Goal: Information Seeking & Learning: Learn about a topic

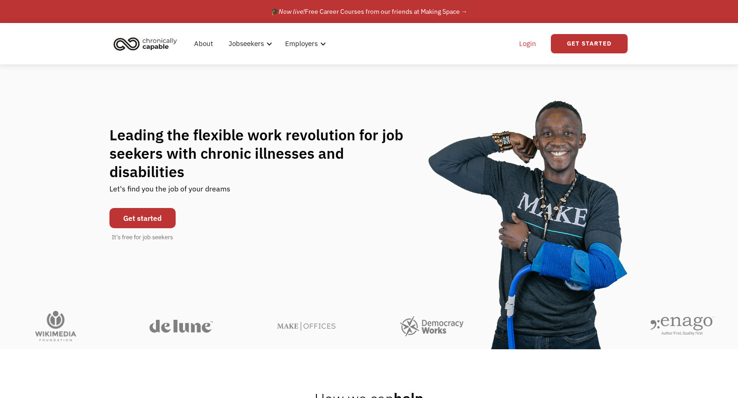
click at [532, 44] on link "Login" at bounding box center [528, 43] width 28 height 29
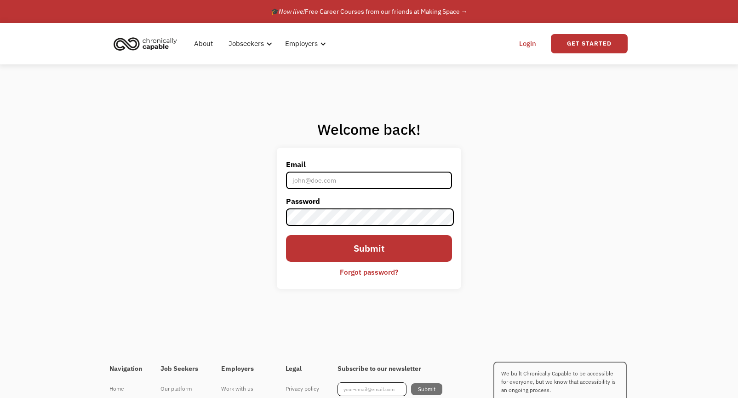
click at [333, 182] on input "Email" at bounding box center [369, 180] width 166 height 17
type input "[EMAIL_ADDRESS][PERSON_NAME][DOMAIN_NAME]"
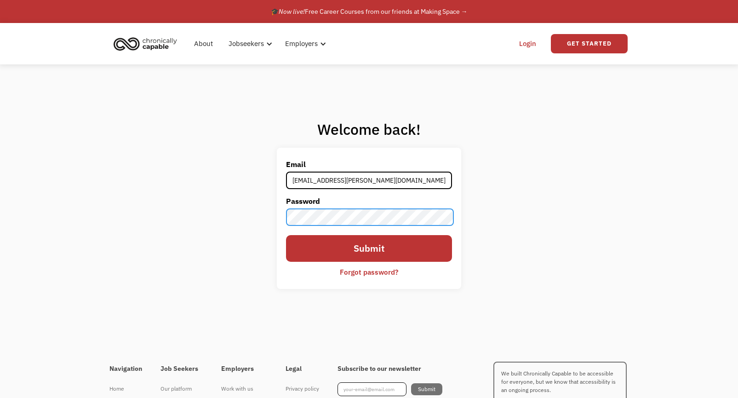
click at [286, 235] on input "Submit" at bounding box center [369, 248] width 166 height 27
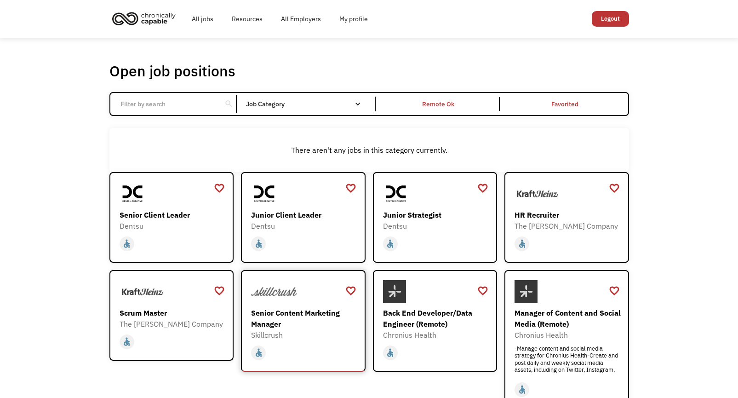
scroll to position [46, 0]
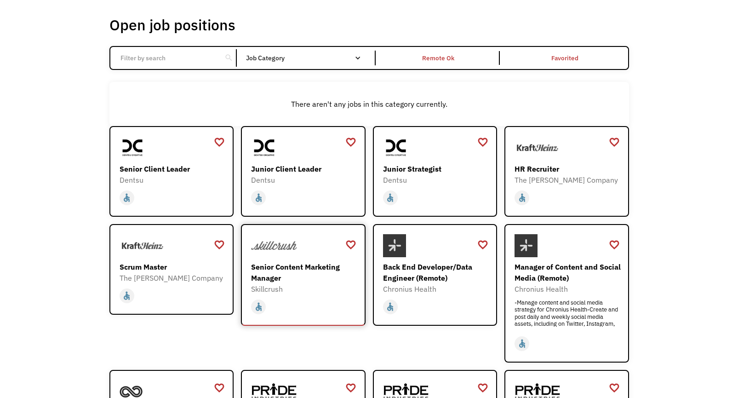
click at [308, 285] on div "Skillcrush" at bounding box center [304, 288] width 107 height 11
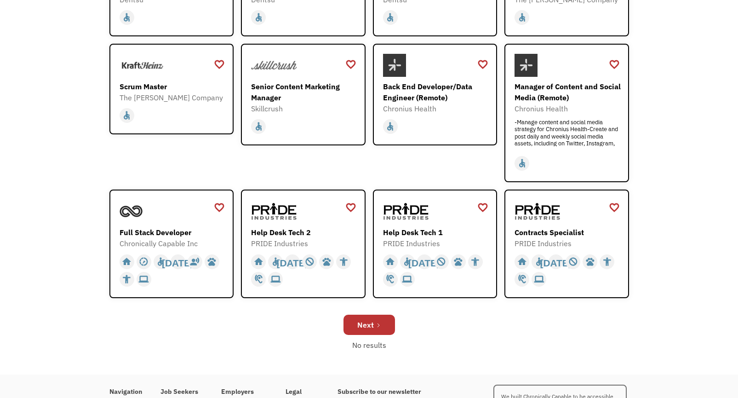
scroll to position [230, 0]
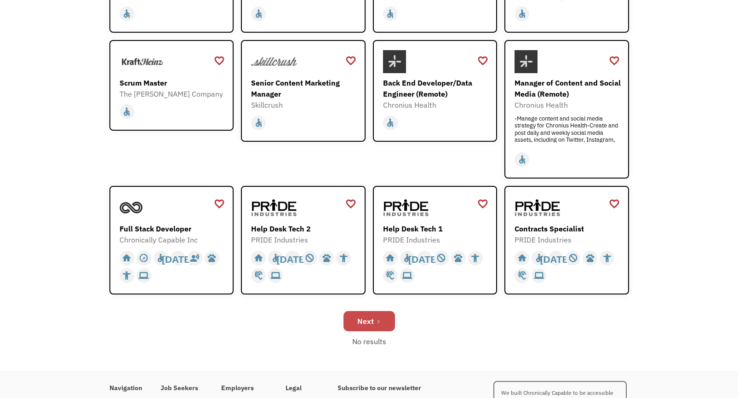
click at [386, 318] on link "Next" at bounding box center [370, 321] width 52 height 20
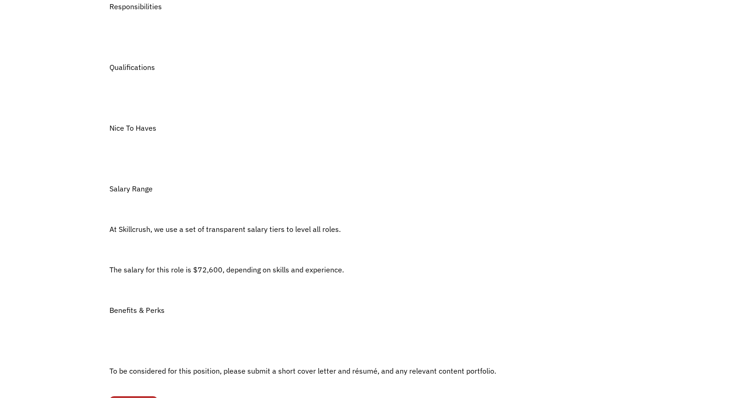
scroll to position [552, 0]
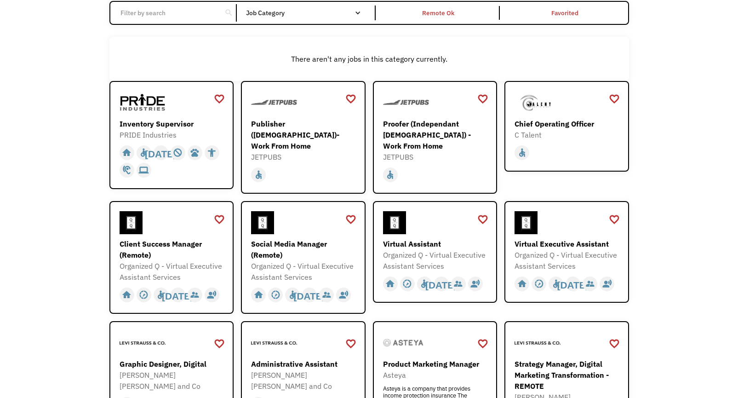
scroll to position [92, 0]
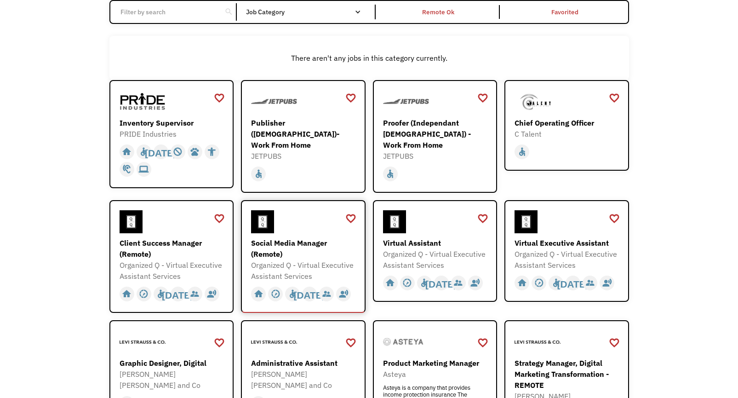
click at [313, 239] on div "Social Media Manager (Remote)" at bounding box center [304, 248] width 107 height 22
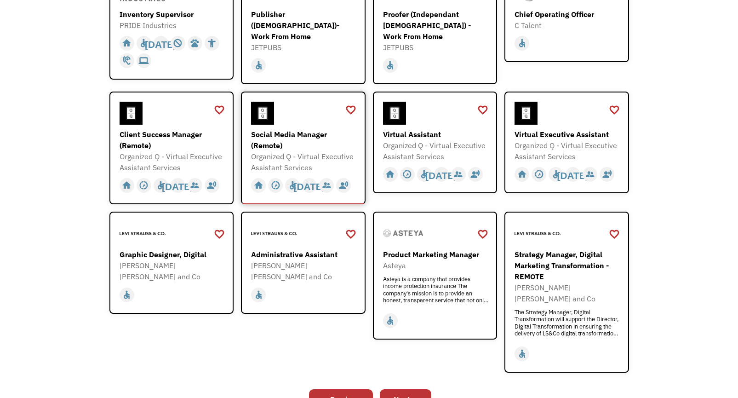
scroll to position [230, 0]
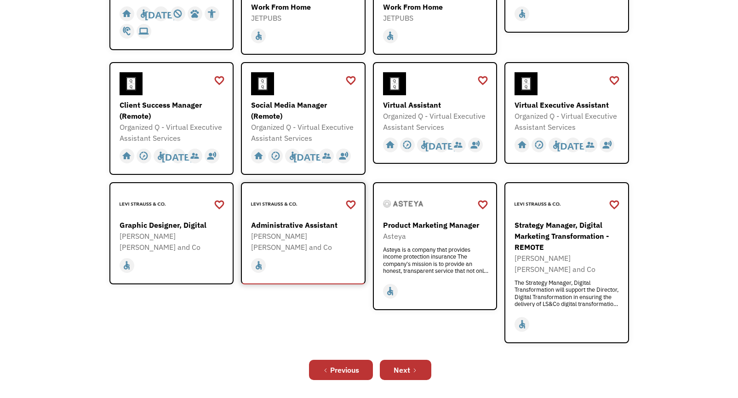
click at [322, 230] on div "[PERSON_NAME] [PERSON_NAME] and Co" at bounding box center [304, 241] width 107 height 22
click at [406, 364] on div "Next" at bounding box center [402, 369] width 17 height 11
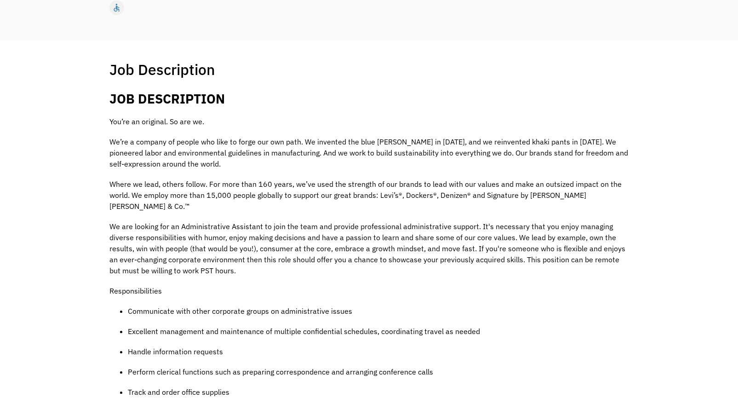
scroll to position [92, 0]
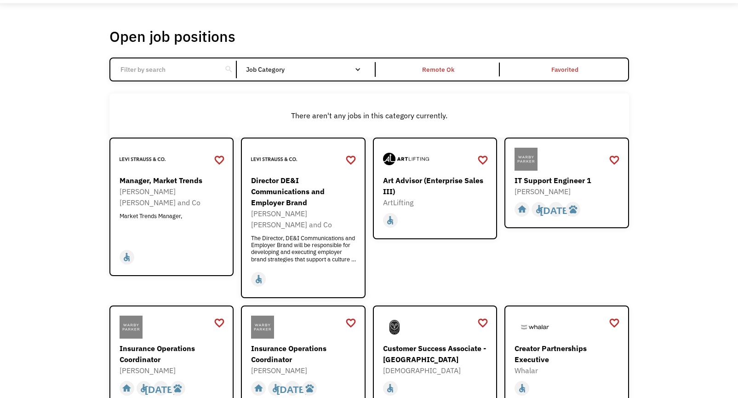
scroll to position [184, 0]
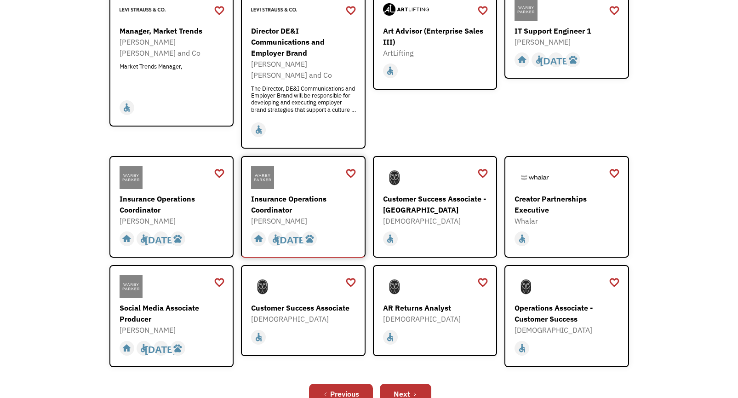
click at [314, 193] on div "Insurance Operations Coordinator" at bounding box center [304, 204] width 107 height 22
click at [176, 302] on div "Social Media Associate Producer" at bounding box center [173, 313] width 107 height 22
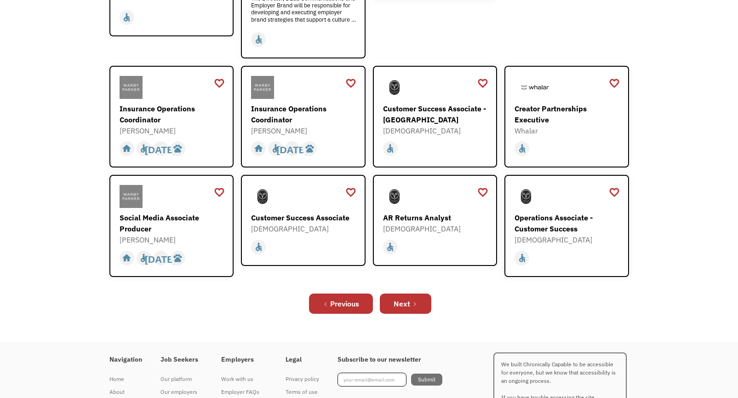
scroll to position [276, 0]
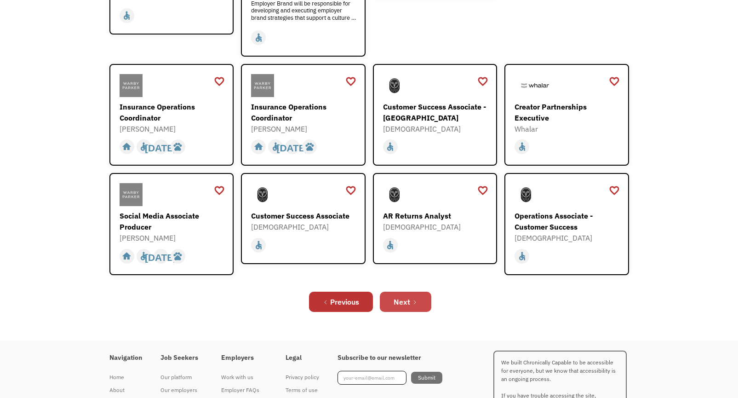
click at [409, 296] on div "Next" at bounding box center [402, 301] width 17 height 11
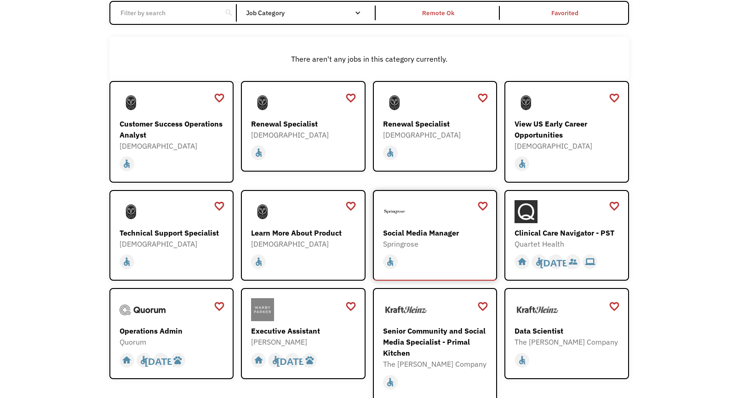
scroll to position [92, 0]
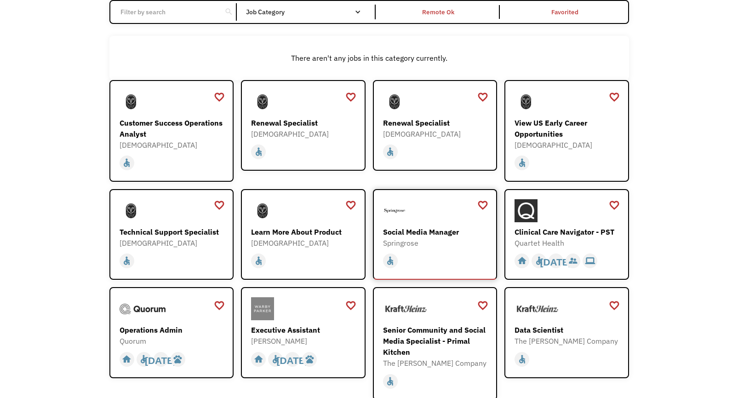
click at [420, 225] on div "Social Media Manager Springrose https://forms.gle/KLfsJbJegE4b3UoQ7?utm_source=…" at bounding box center [436, 223] width 107 height 49
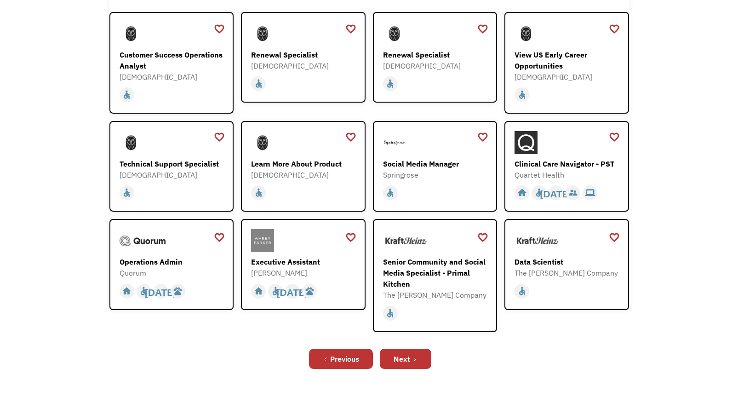
scroll to position [184, 0]
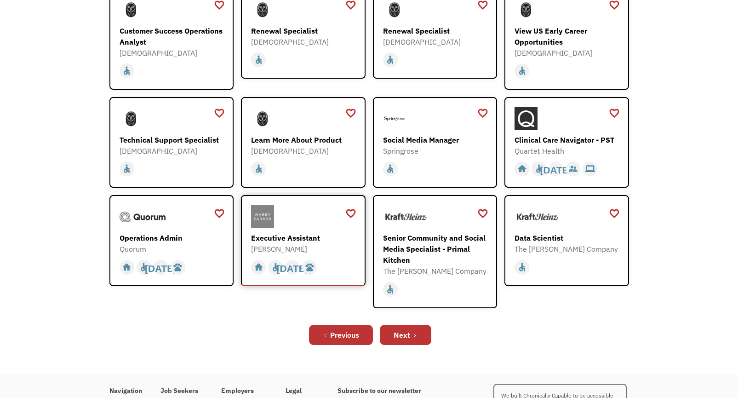
click at [307, 221] on div at bounding box center [304, 216] width 107 height 23
click at [404, 340] on div "Next" at bounding box center [402, 334] width 17 height 11
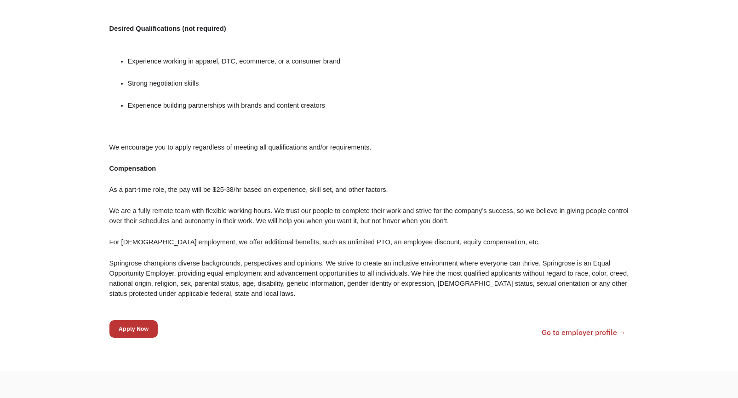
scroll to position [828, 0]
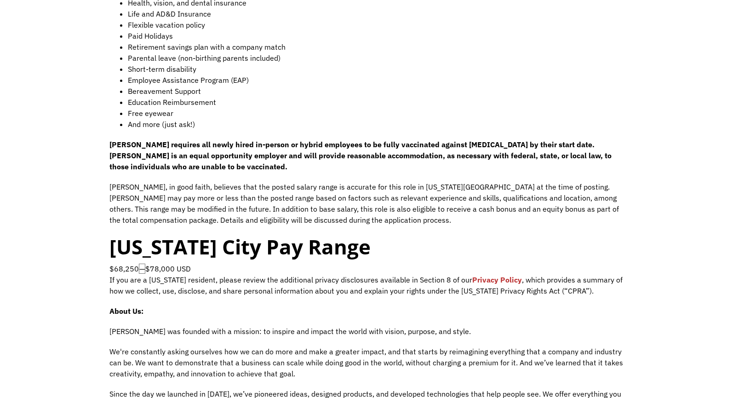
scroll to position [644, 0]
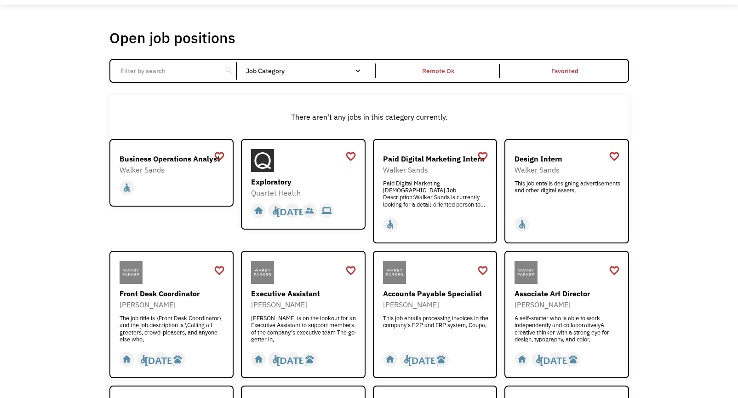
scroll to position [92, 0]
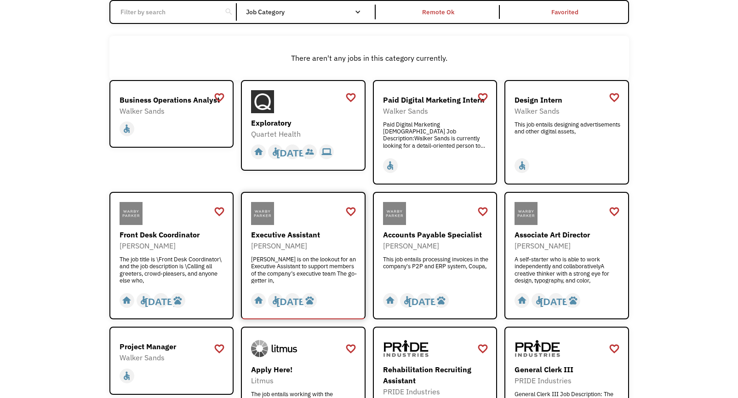
click at [334, 259] on div "Warby Parker is on the lookout for an Executive Assistant to support members of…" at bounding box center [304, 270] width 107 height 28
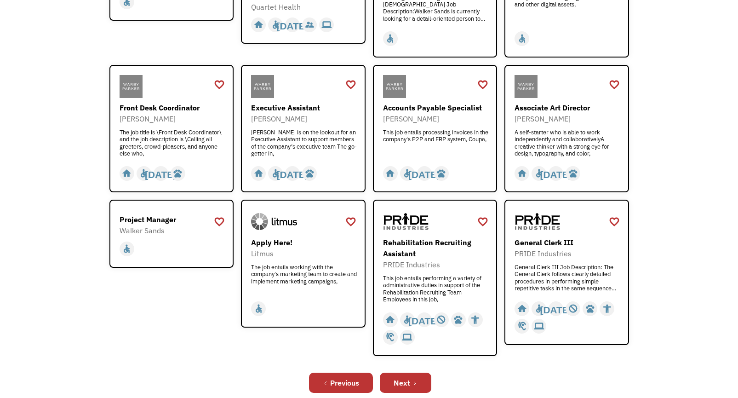
scroll to position [322, 0]
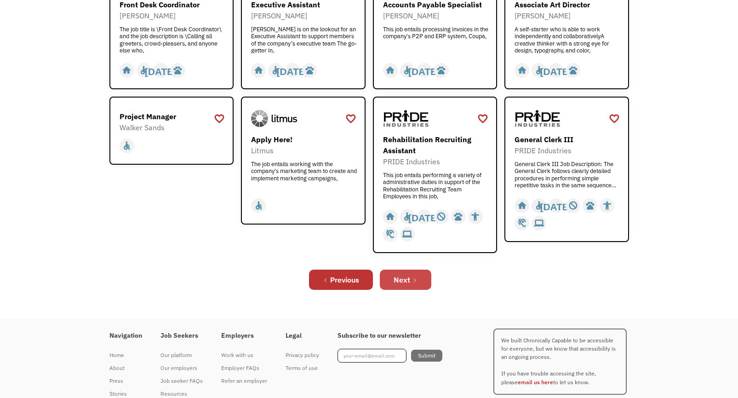
click at [409, 283] on div "Next" at bounding box center [402, 279] width 17 height 11
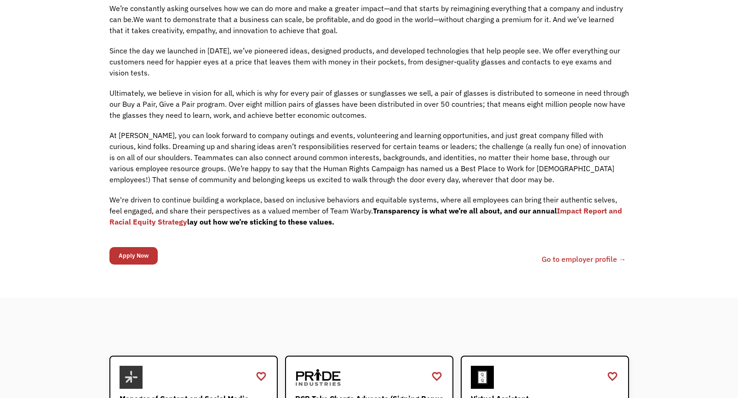
scroll to position [598, 0]
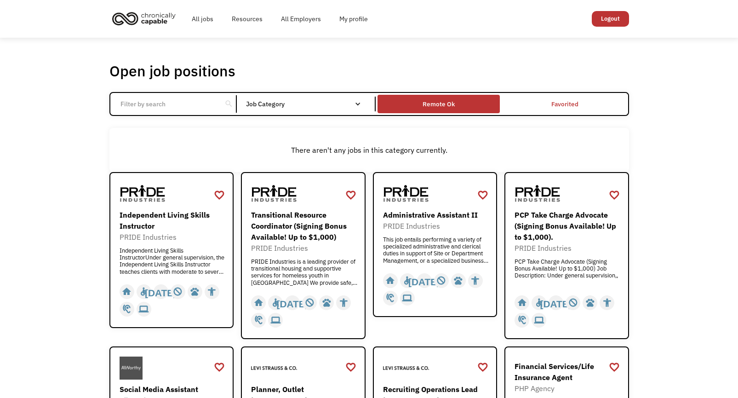
click at [417, 104] on div "Remote Ok" at bounding box center [439, 104] width 122 height 14
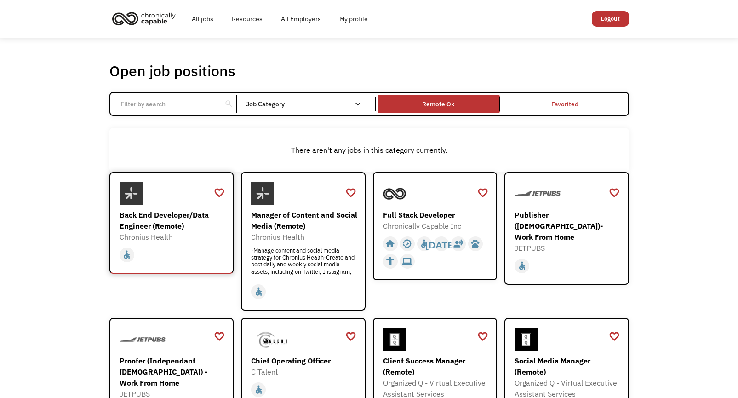
click at [181, 215] on div "Back End Developer/Data Engineer (Remote)" at bounding box center [173, 220] width 107 height 22
click at [304, 266] on div "-Manage content and social media strategy for Chronius Health-Create and post d…" at bounding box center [304, 261] width 107 height 28
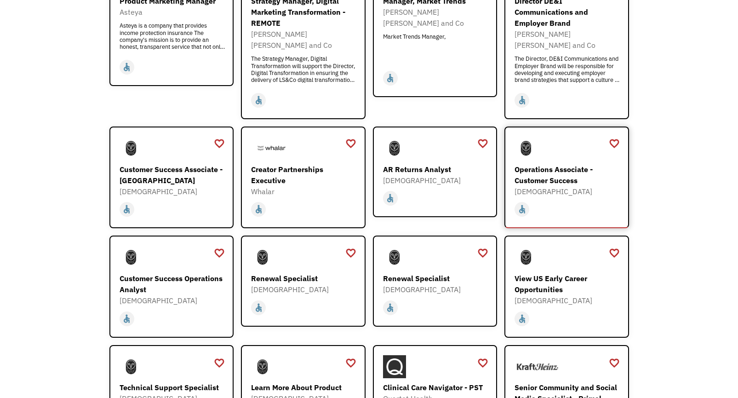
scroll to position [644, 0]
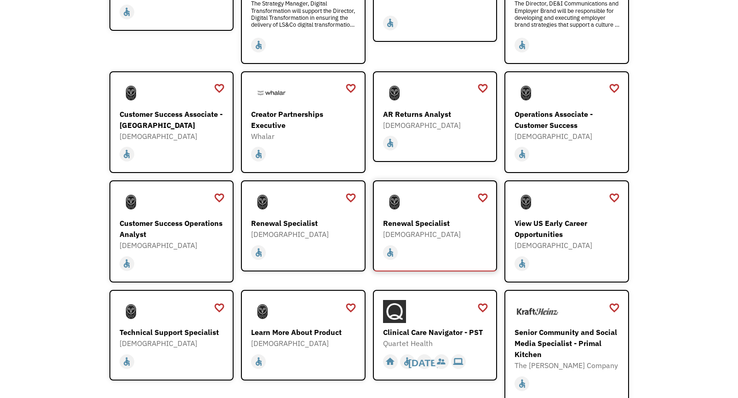
click at [419, 229] on div "[DEMOGRAPHIC_DATA]" at bounding box center [436, 234] width 107 height 11
click at [563, 131] on div "[DEMOGRAPHIC_DATA]" at bounding box center [568, 136] width 107 height 11
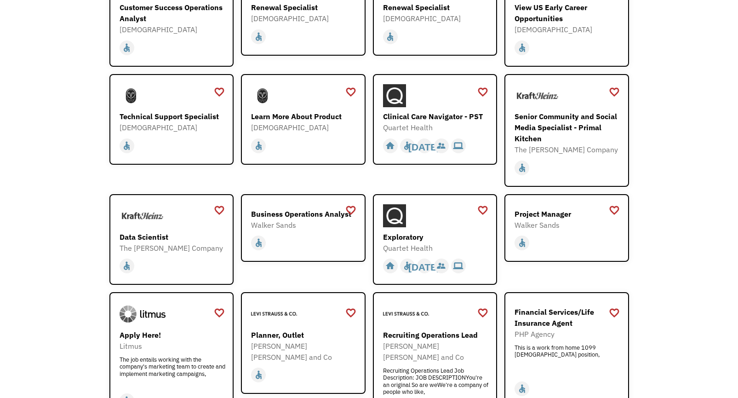
scroll to position [874, 0]
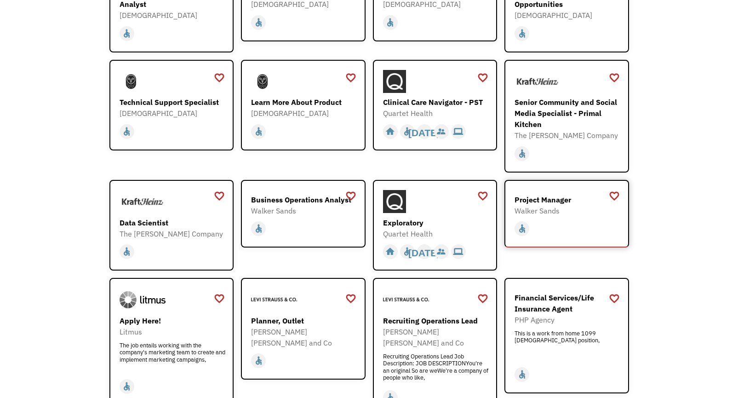
click at [549, 216] on div "home slow_motion_video accessible today not_interested supervisor_account recor…" at bounding box center [568, 227] width 107 height 22
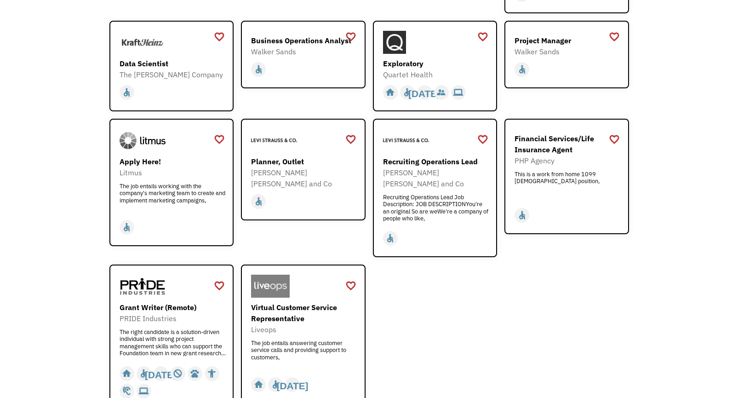
scroll to position [1058, 0]
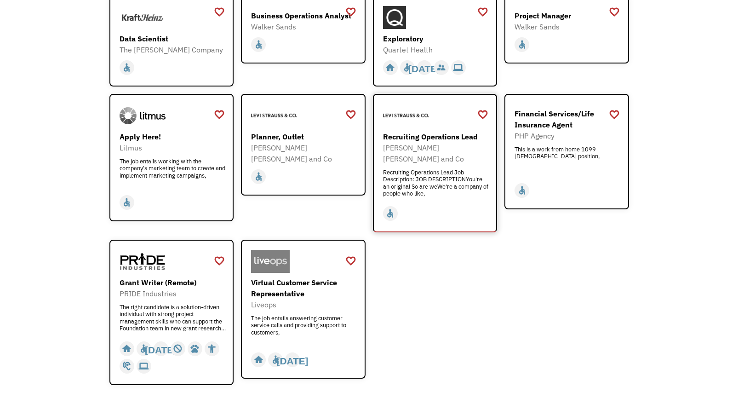
click at [463, 169] on div "Recruiting Operations Lead Job Description: JOB DESCRIPTIONYou're an original S…" at bounding box center [436, 183] width 107 height 28
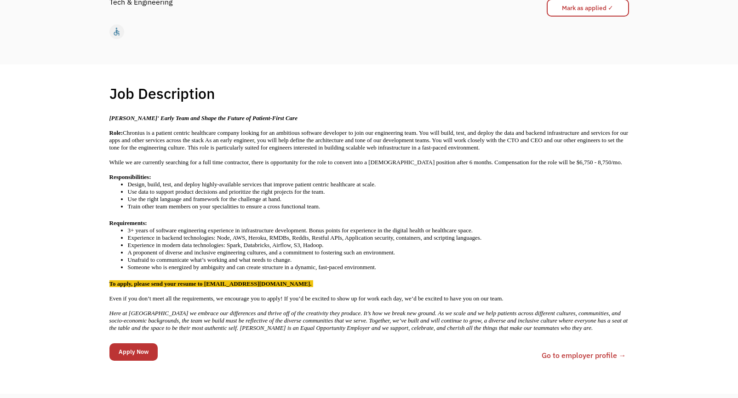
scroll to position [138, 0]
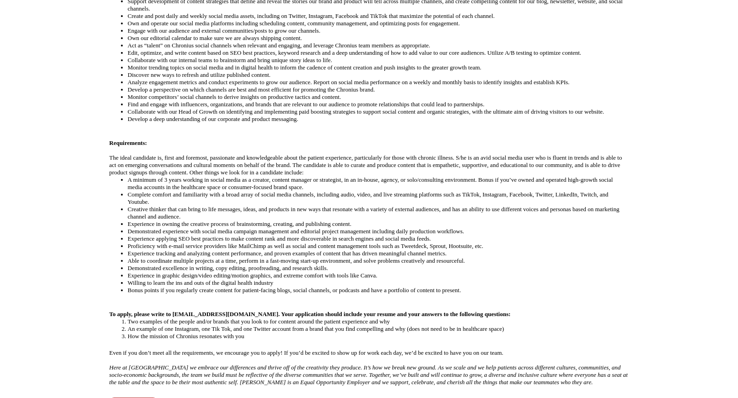
scroll to position [368, 0]
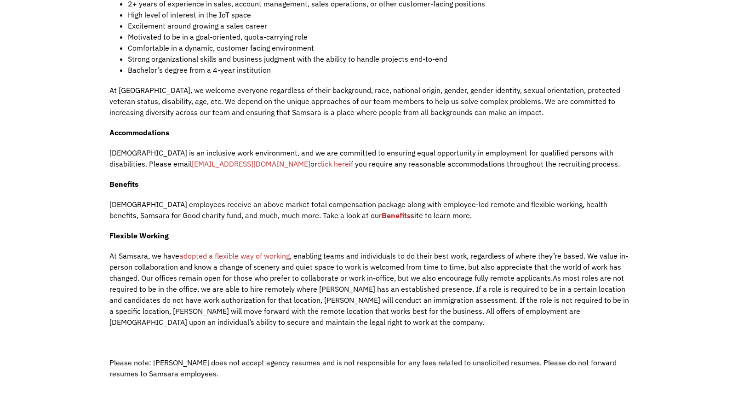
scroll to position [966, 0]
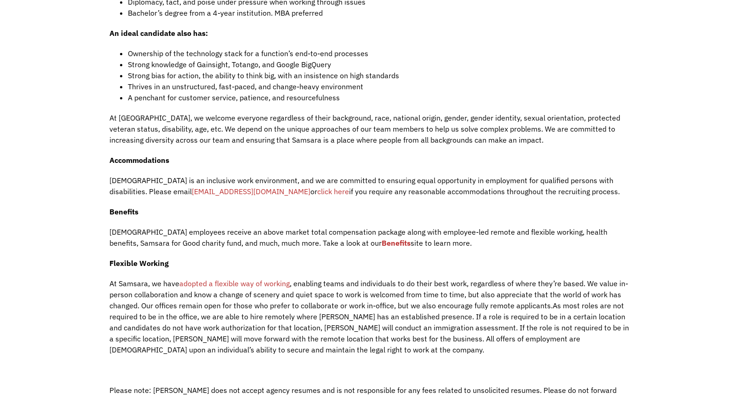
scroll to position [1150, 0]
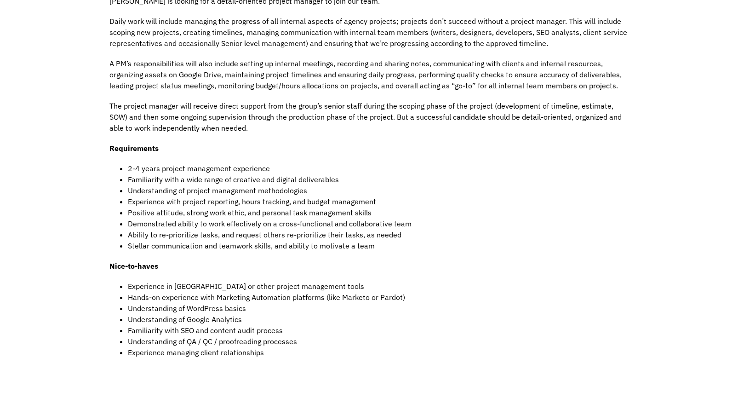
scroll to position [414, 0]
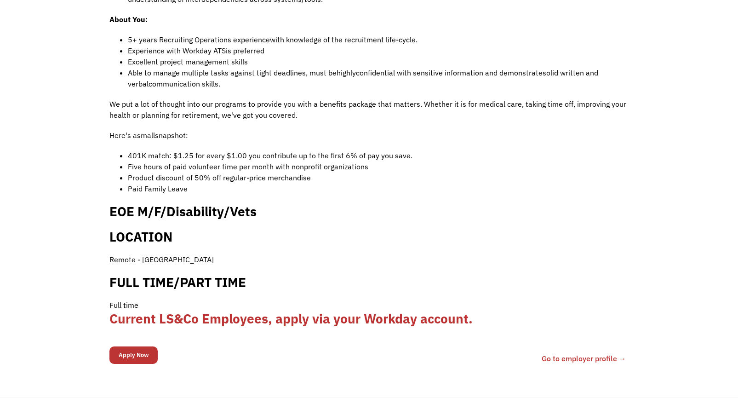
scroll to position [552, 0]
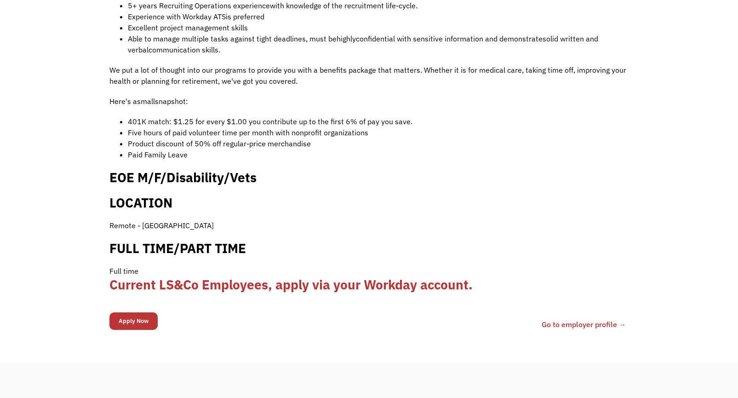
click at [582, 319] on link "Go to employer profile →" at bounding box center [584, 324] width 85 height 11
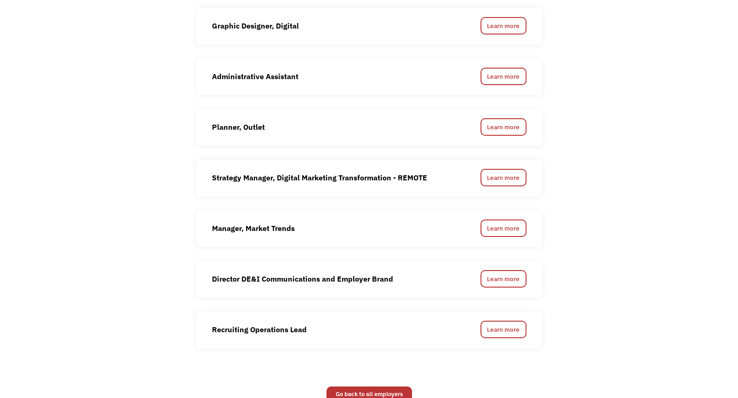
scroll to position [828, 0]
